Goal: Check status

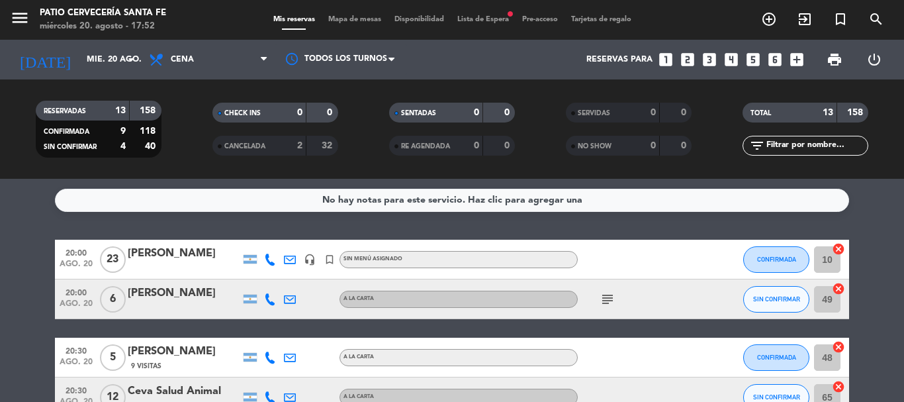
click at [470, 22] on span "Lista de Espera fiber_manual_record" at bounding box center [483, 19] width 65 height 7
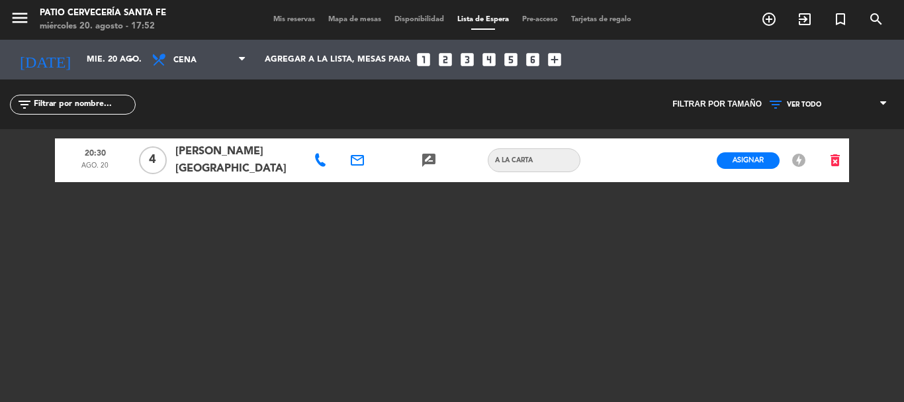
click at [276, 21] on span "Mis reservas" at bounding box center [294, 19] width 55 height 7
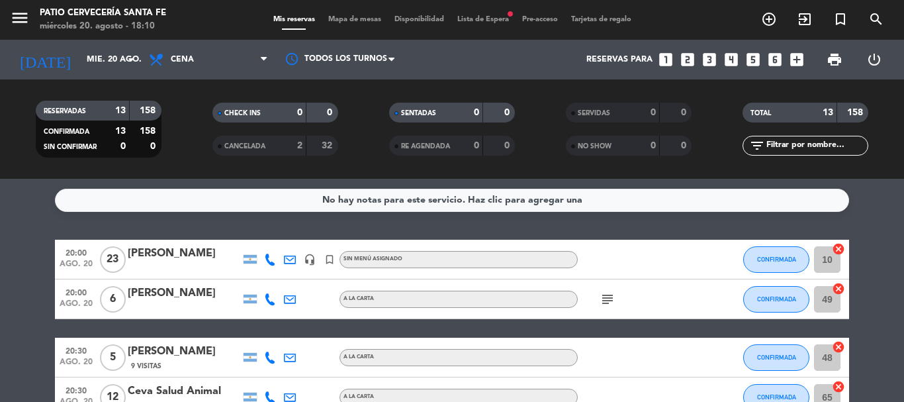
click at [610, 301] on icon "subject" at bounding box center [608, 299] width 16 height 16
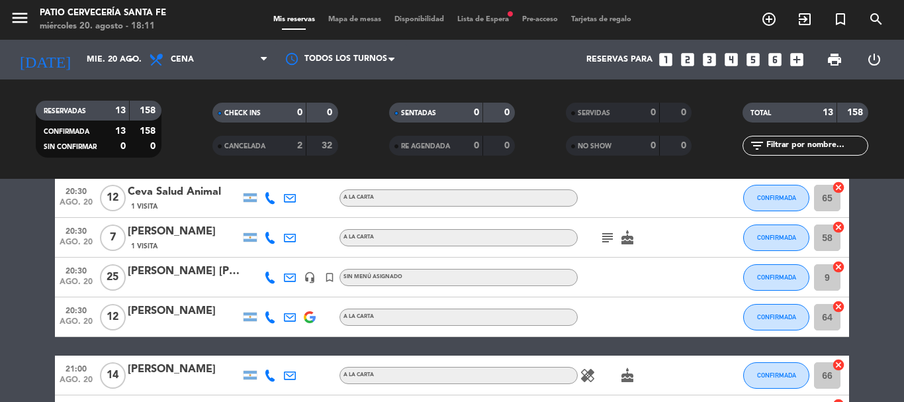
scroll to position [199, 0]
click at [610, 243] on icon "subject" at bounding box center [608, 238] width 16 height 16
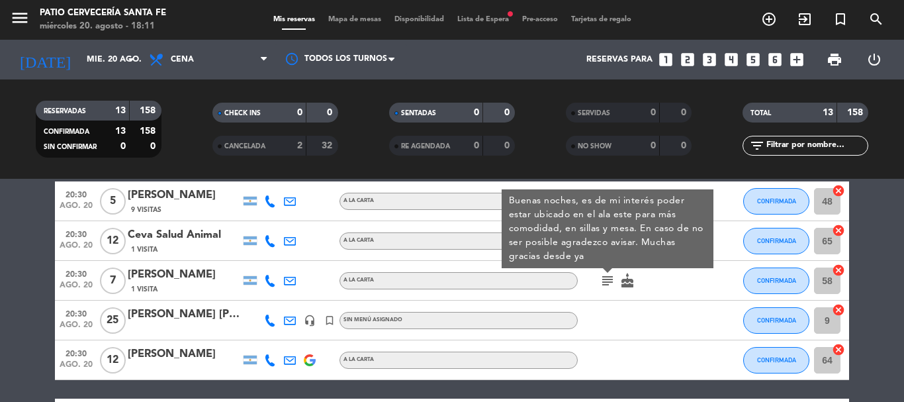
scroll to position [132, 0]
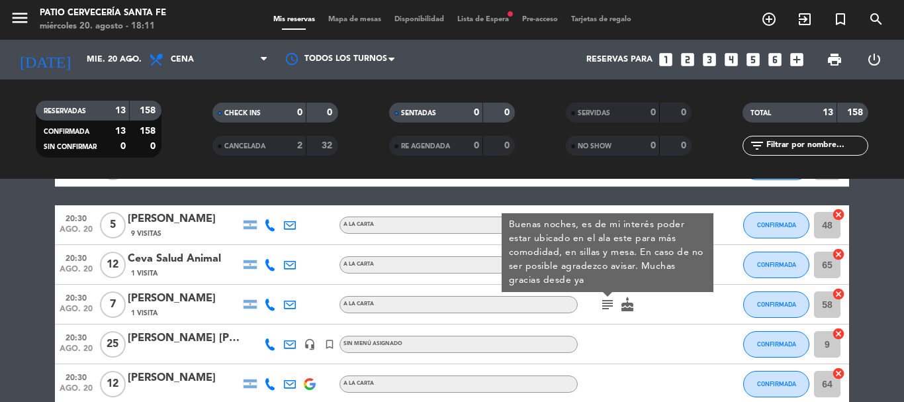
click at [610, 298] on icon "subject" at bounding box center [608, 305] width 16 height 16
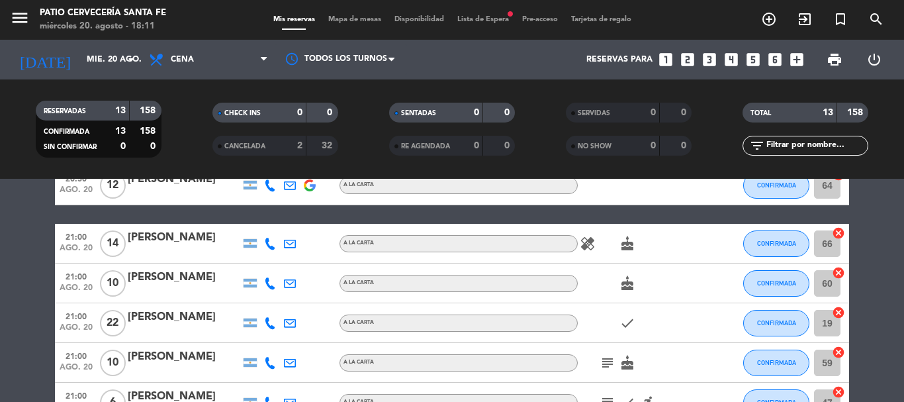
scroll to position [397, 0]
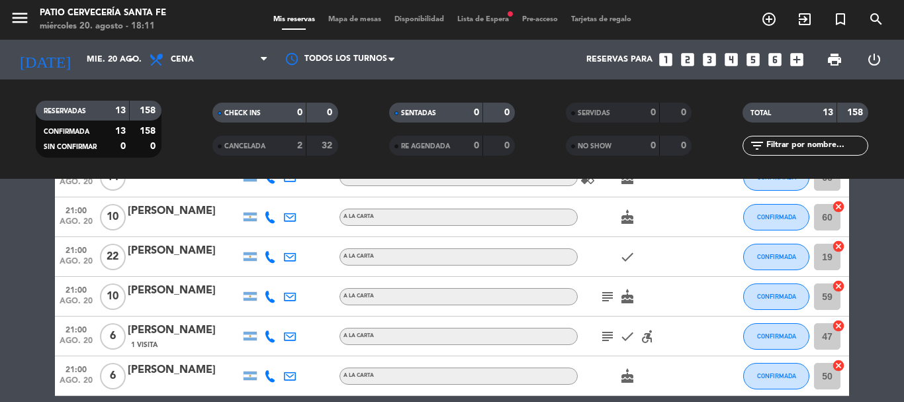
click at [608, 296] on icon "subject" at bounding box center [608, 297] width 16 height 16
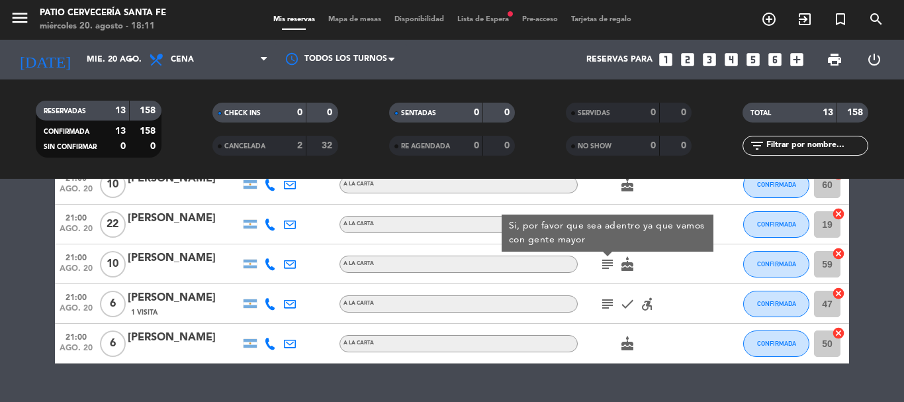
scroll to position [457, 0]
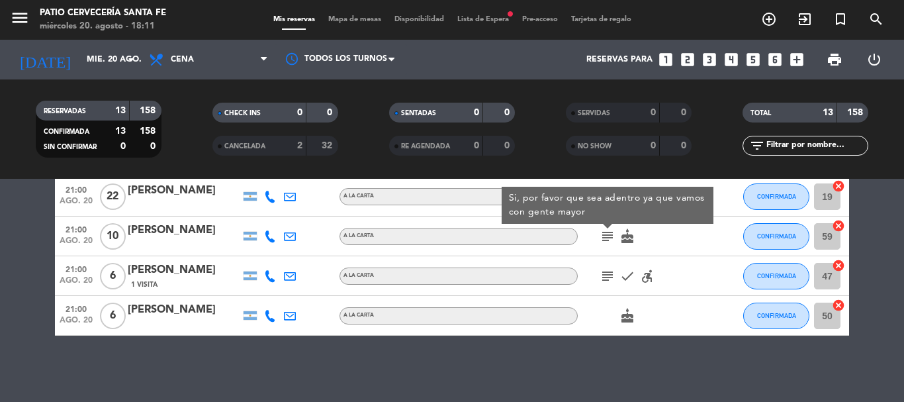
click at [603, 284] on div "subject check accessible_forward" at bounding box center [637, 275] width 119 height 39
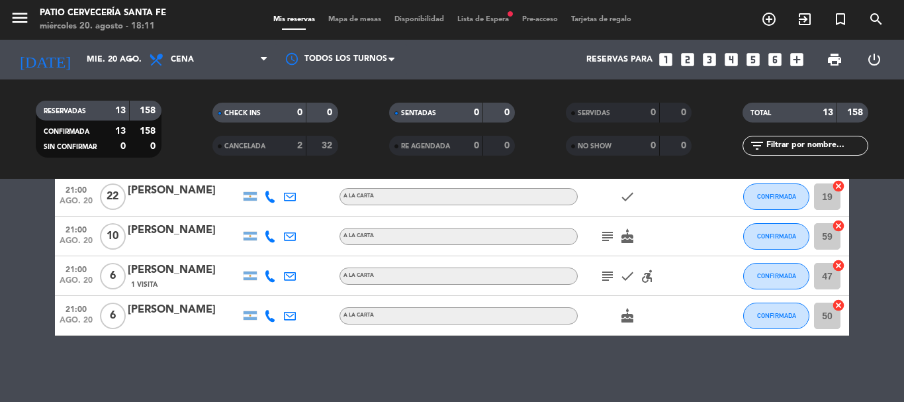
click at [602, 281] on icon "subject" at bounding box center [608, 276] width 16 height 16
